Goal: Information Seeking & Learning: Learn about a topic

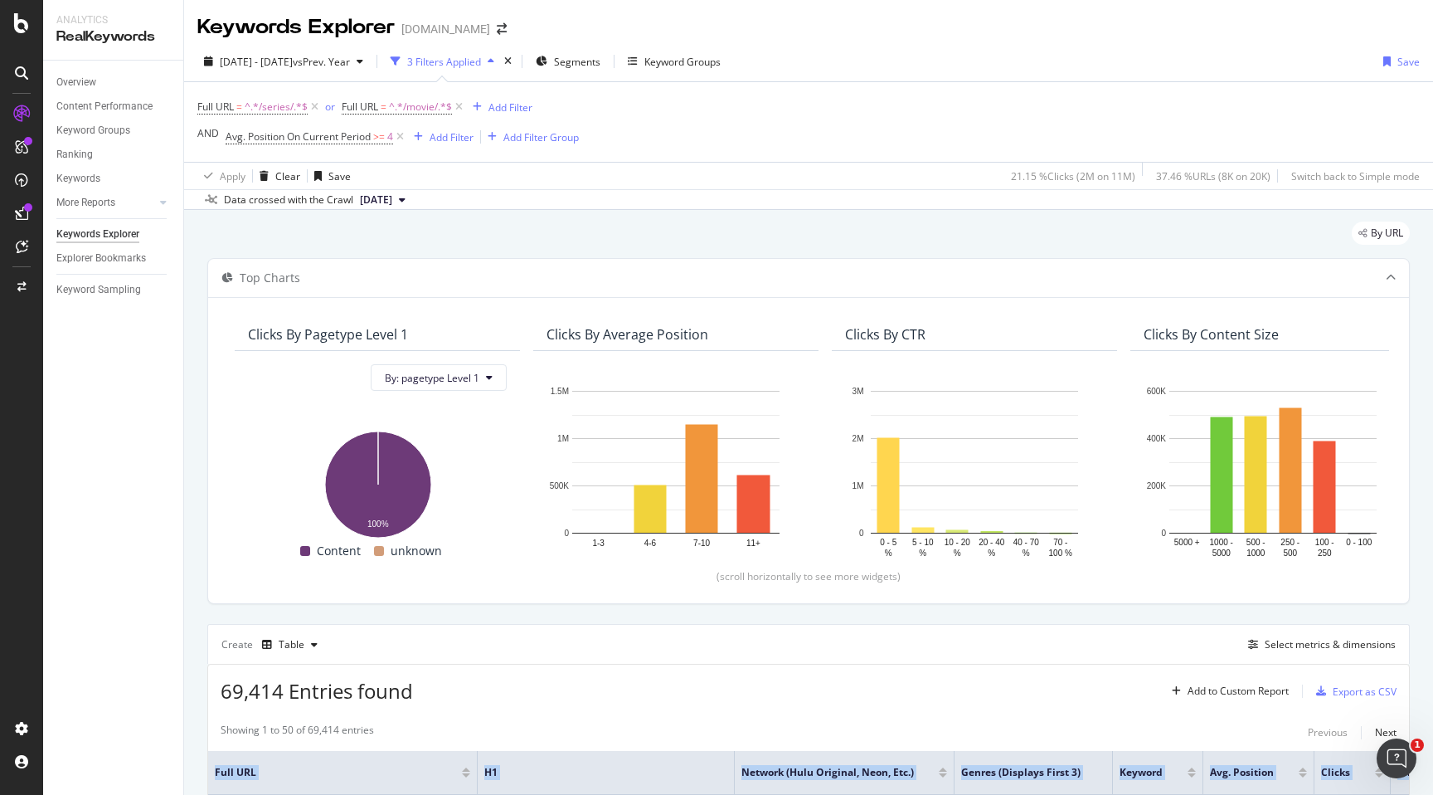
scroll to position [0, 236]
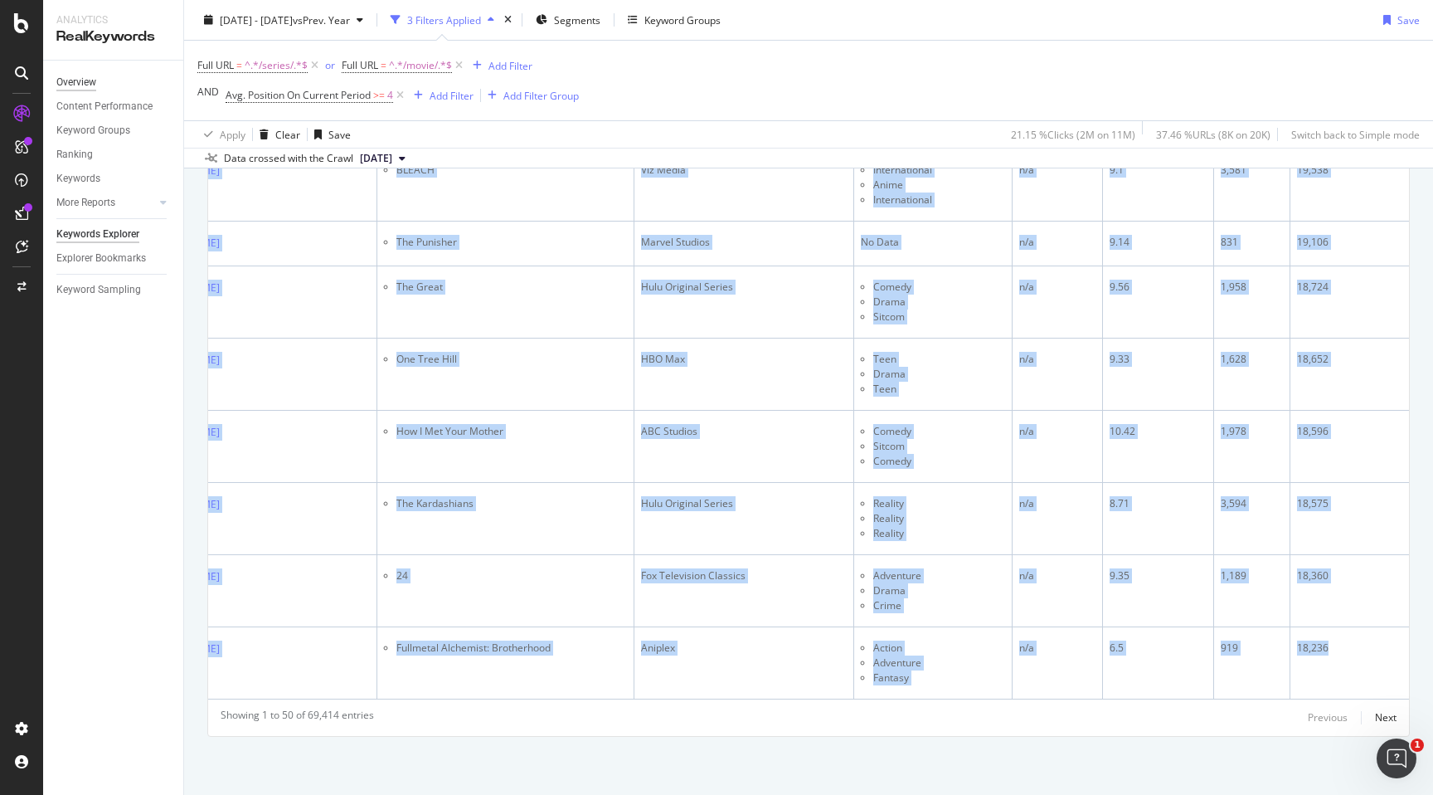
click at [90, 79] on div "Overview" at bounding box center [76, 82] width 40 height 17
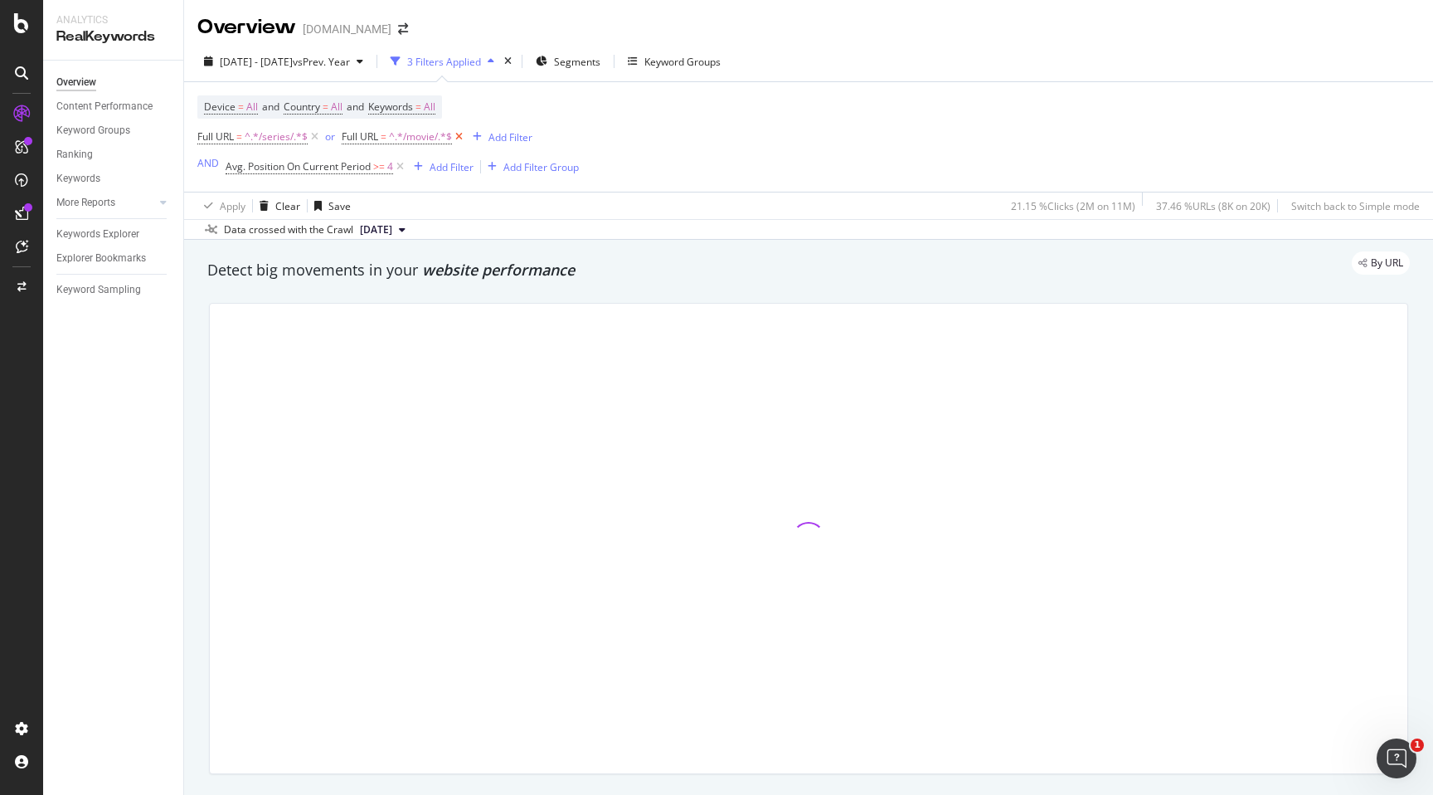
click at [458, 143] on icon at bounding box center [459, 137] width 14 height 17
click at [315, 139] on icon at bounding box center [315, 137] width 14 height 17
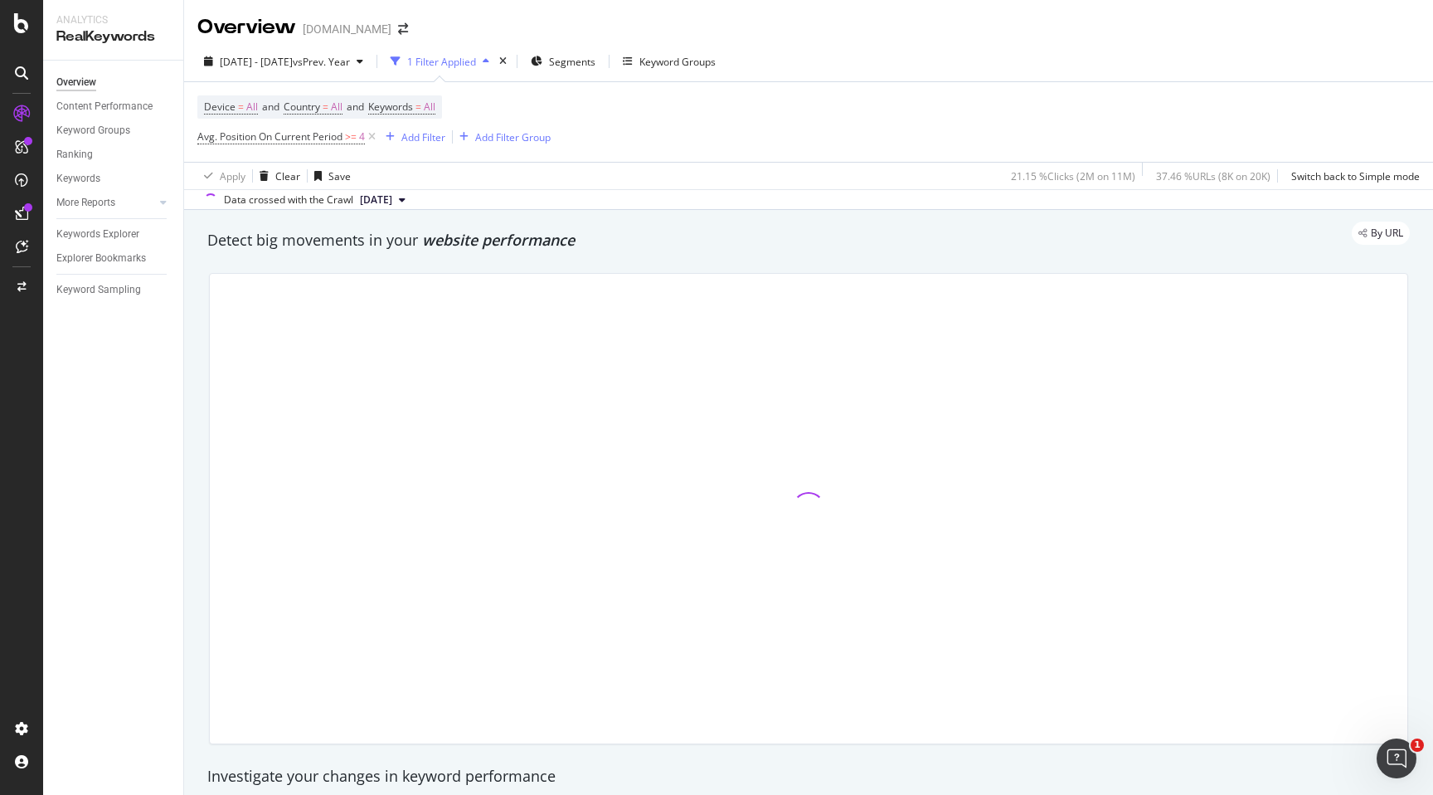
click at [374, 139] on icon at bounding box center [372, 137] width 14 height 17
click at [241, 133] on div "Add Filter" at bounding box center [242, 136] width 44 height 14
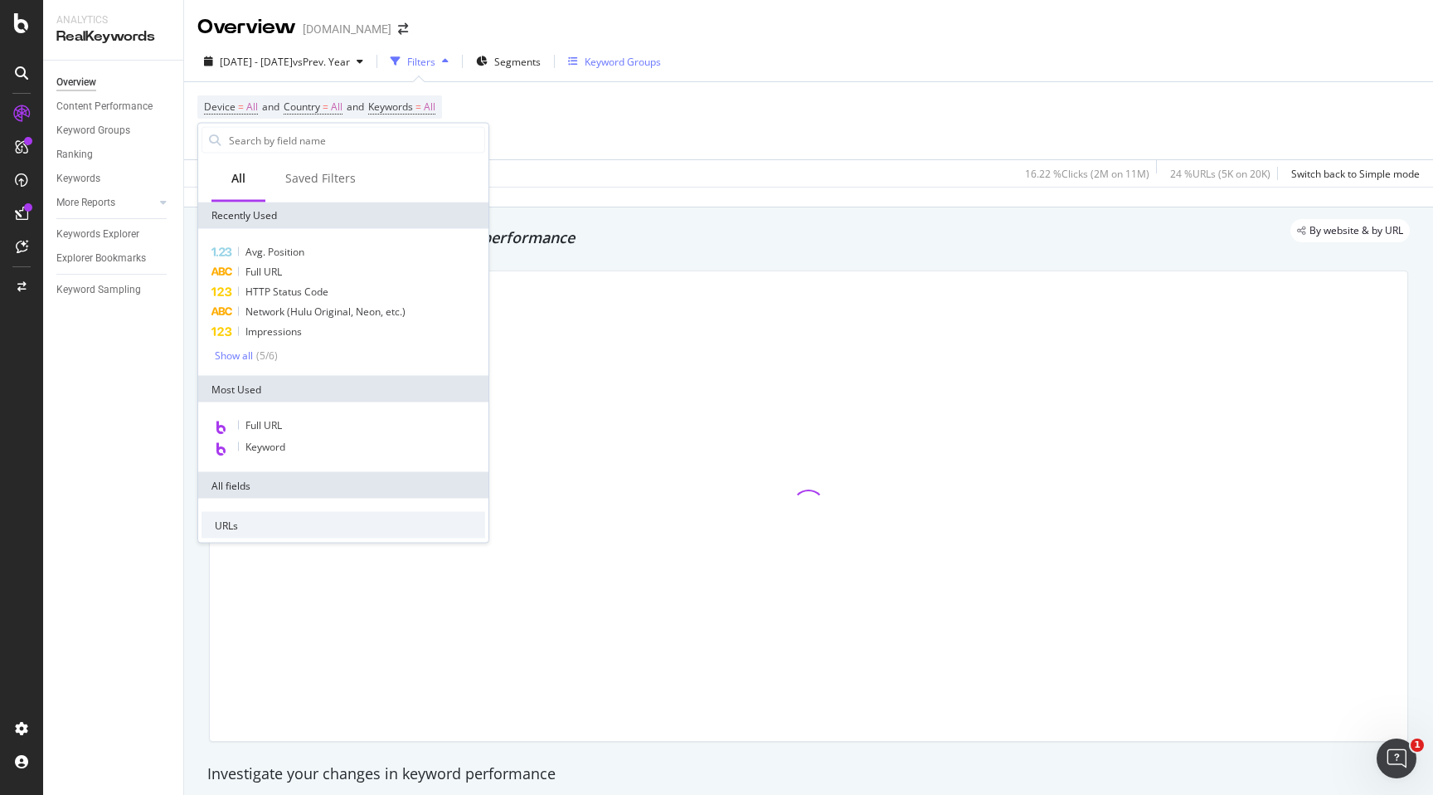
click at [632, 66] on div "Keyword Groups" at bounding box center [623, 62] width 76 height 14
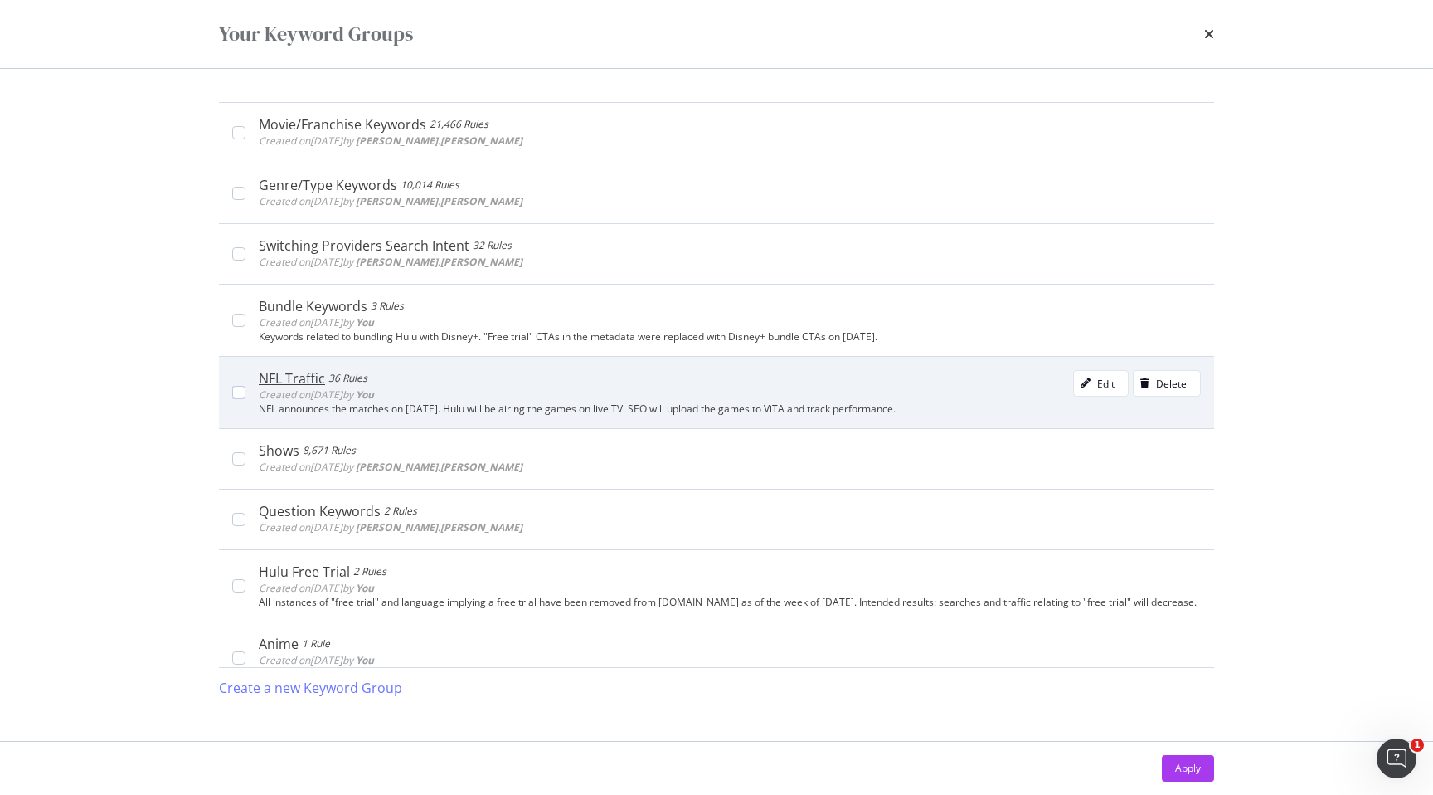
click at [469, 357] on div "NFL Traffic 36 Rules Created on [DATE] by You Edit Delete NFL announces the mat…" at bounding box center [716, 392] width 995 height 72
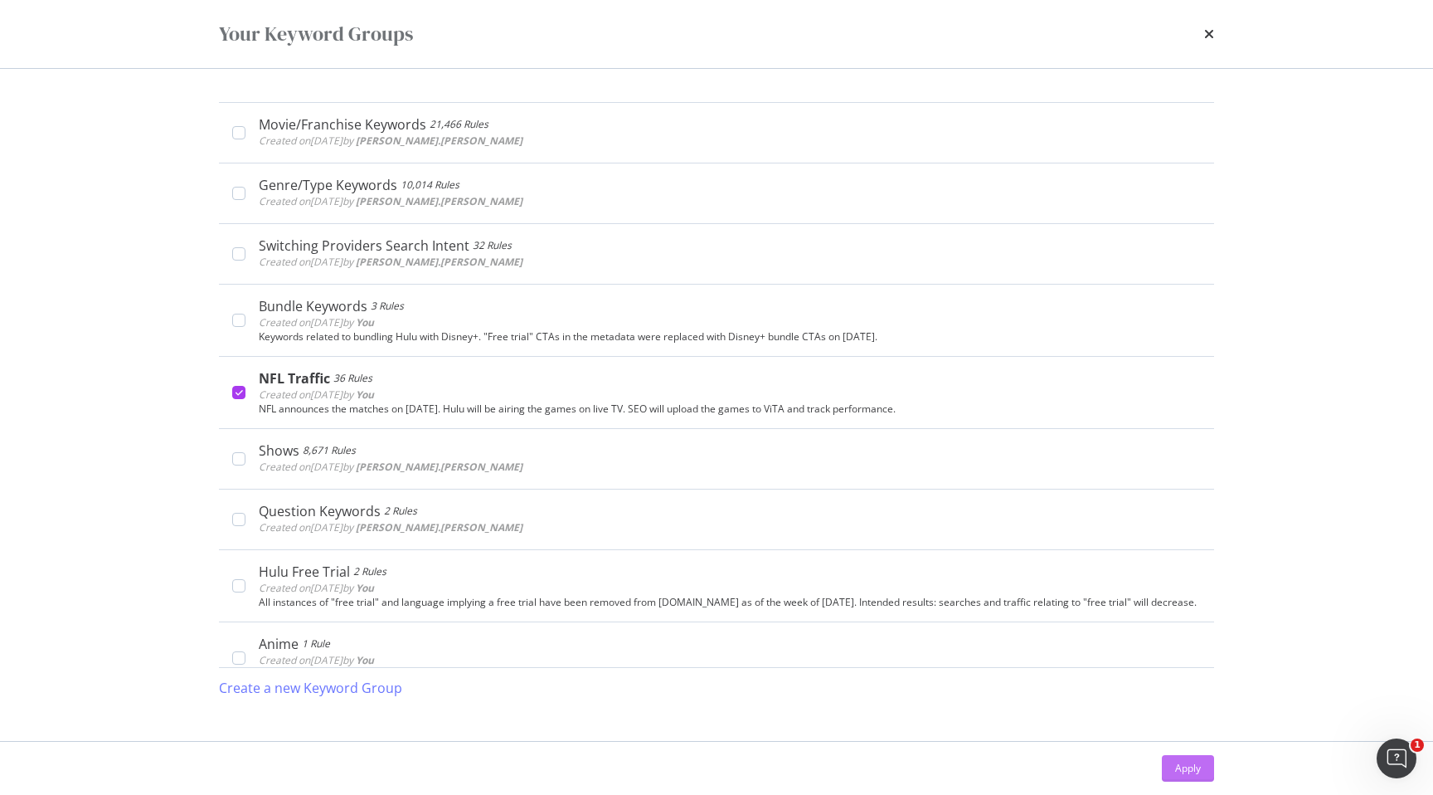
click at [1185, 764] on div "Apply" at bounding box center [1188, 768] width 26 height 14
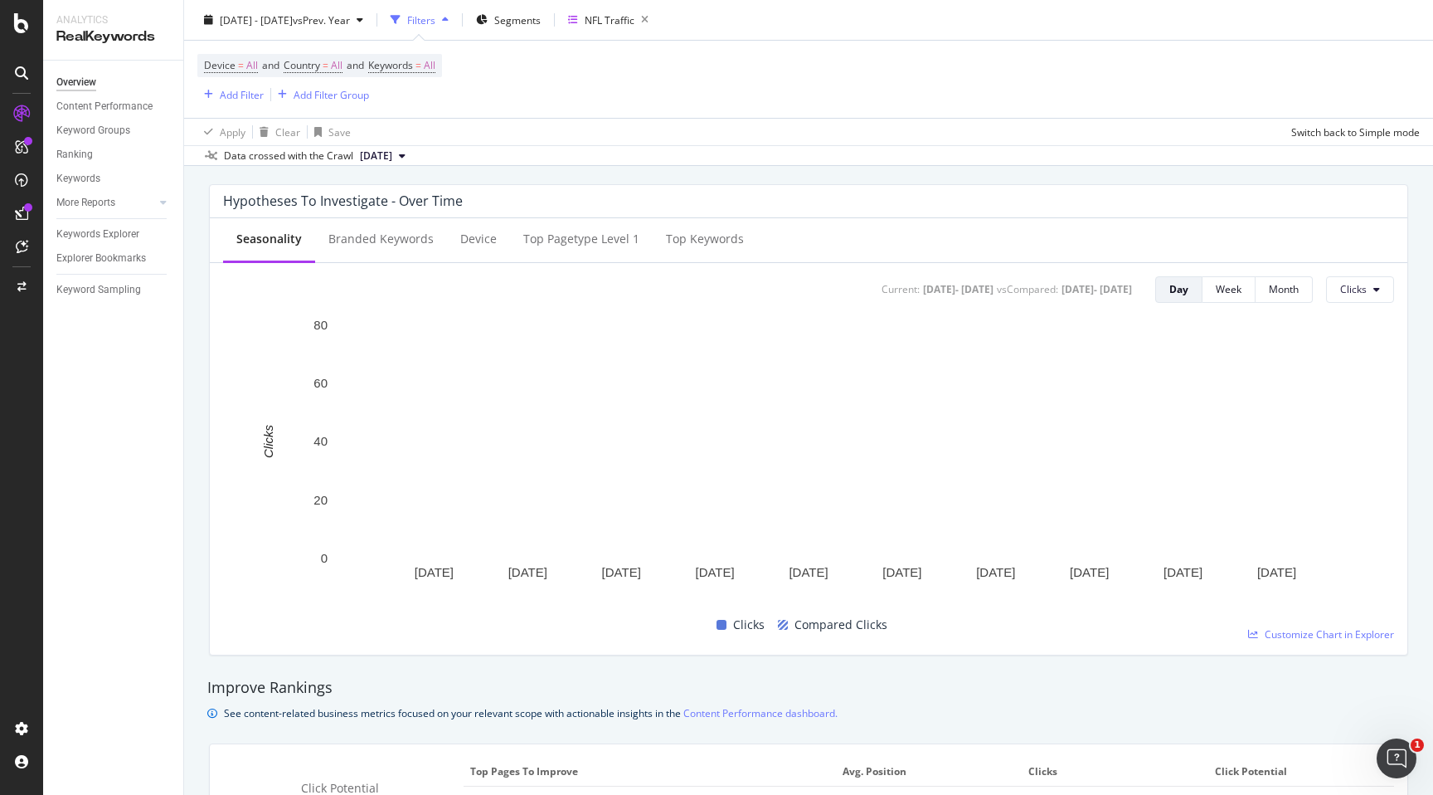
scroll to position [621, 0]
